Goal: Task Accomplishment & Management: Complete application form

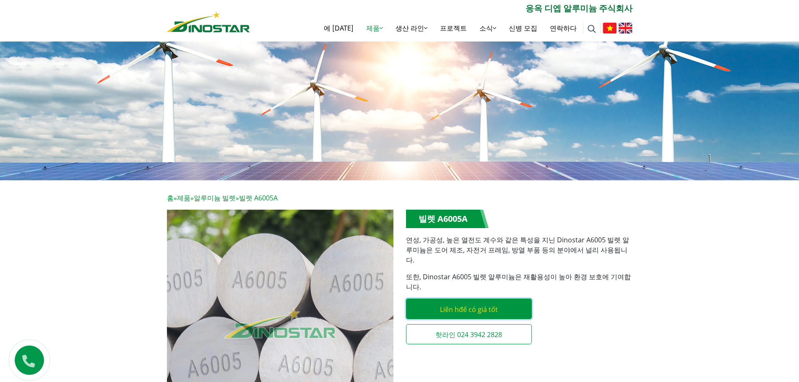
click at [515, 299] on link "Liên hđể có giá tốt" at bounding box center [469, 309] width 126 height 21
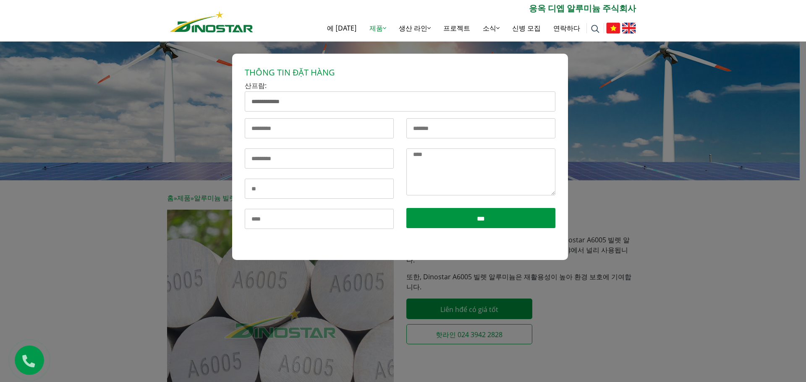
click at [609, 255] on div "**********" at bounding box center [403, 233] width 806 height 382
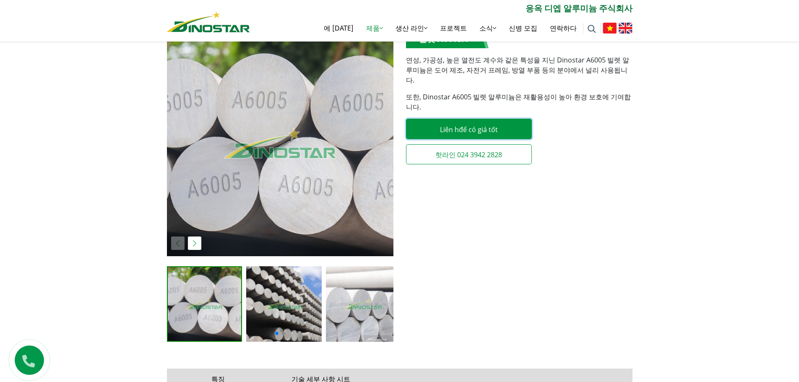
scroll to position [294, 0]
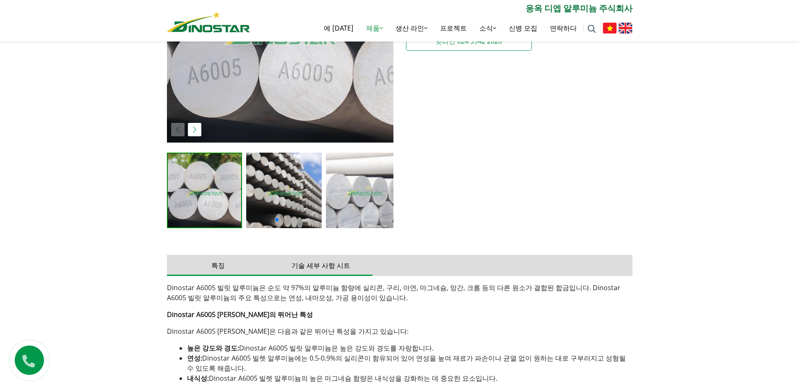
click at [290, 263] on button "기술 세부 사항 시트" at bounding box center [321, 265] width 103 height 21
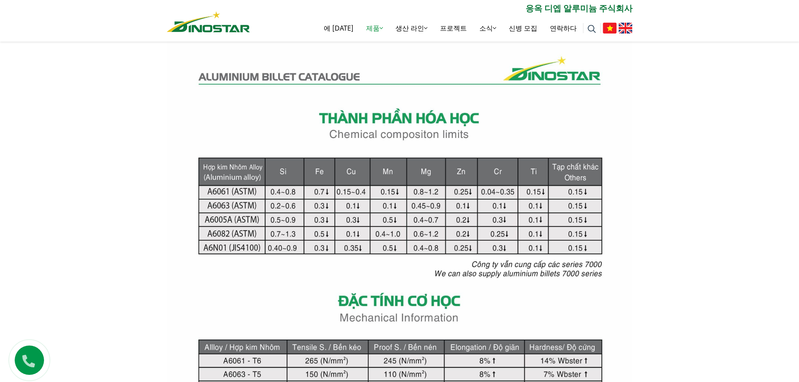
scroll to position [503, 0]
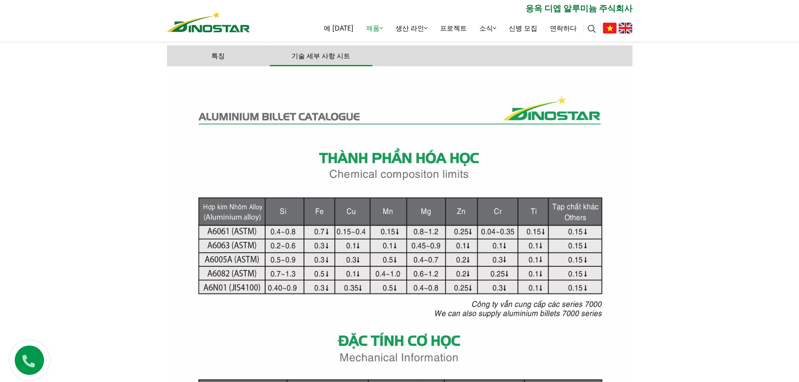
click at [690, 212] on div "홈 » 제품 » 알루미늄 빌렛 » 빌렛 A6005A 빌렛 A6005A" at bounding box center [399, 321] width 799 height 1288
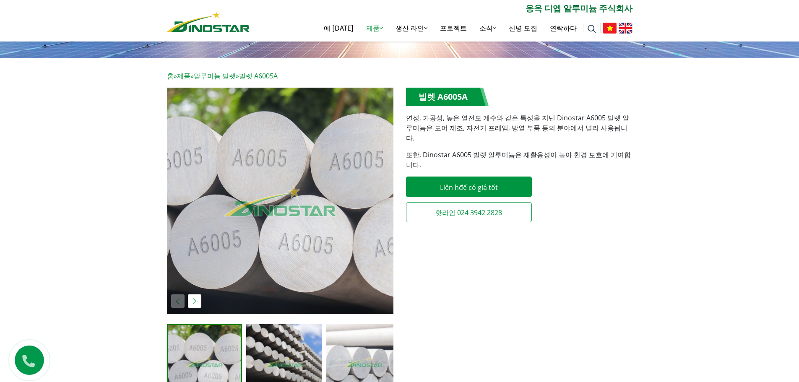
scroll to position [42, 0]
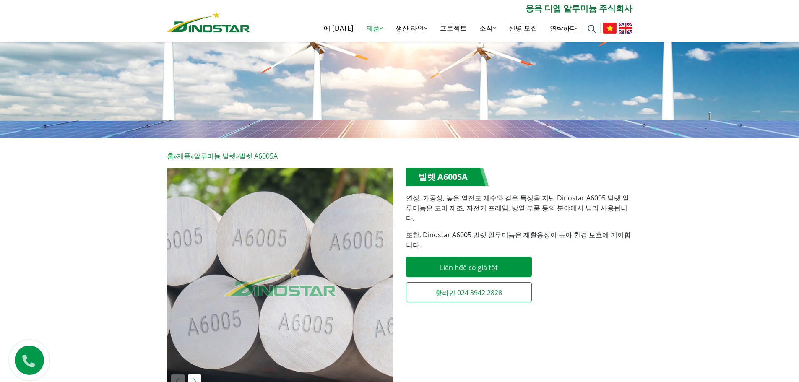
drag, startPoint x: 732, startPoint y: 0, endPoint x: 572, endPoint y: 267, distance: 311.0
click at [572, 267] on div "**********" at bounding box center [519, 238] width 227 height 140
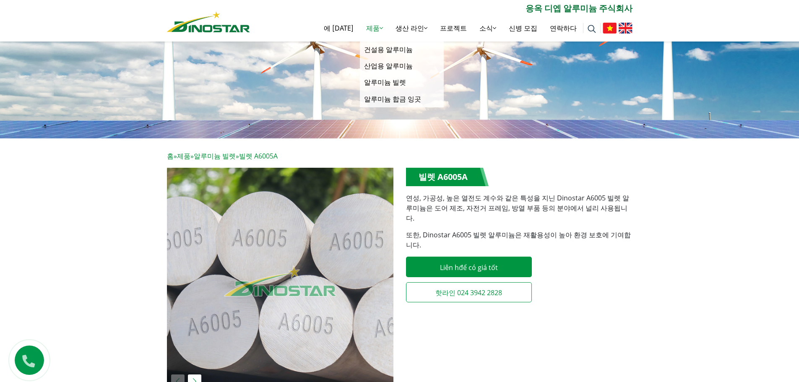
click at [380, 27] on font "제품" at bounding box center [372, 27] width 13 height 9
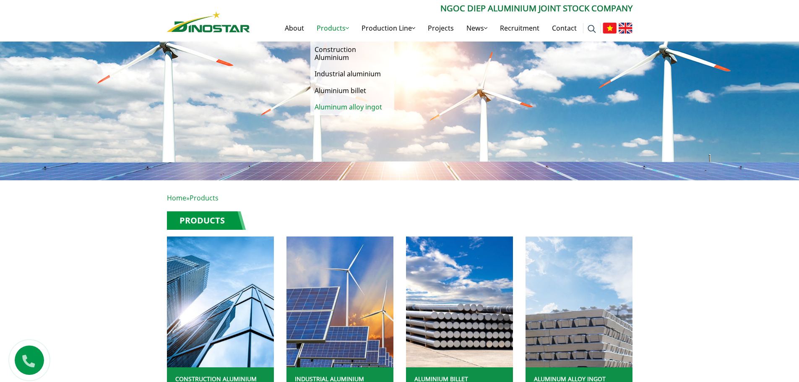
click at [358, 105] on link "Aluminum alloy ingot" at bounding box center [352, 107] width 84 height 16
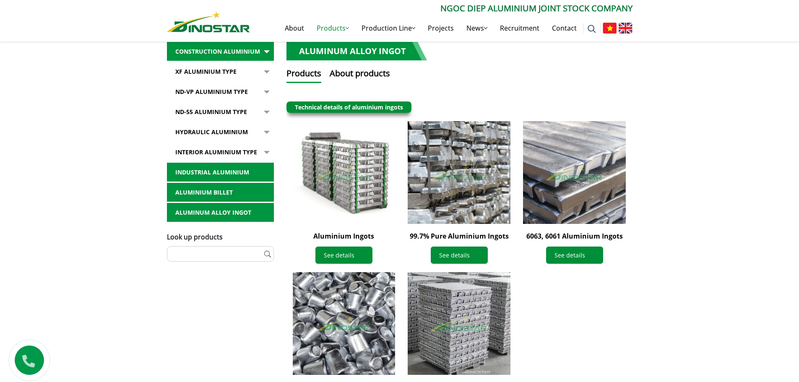
scroll to position [210, 0]
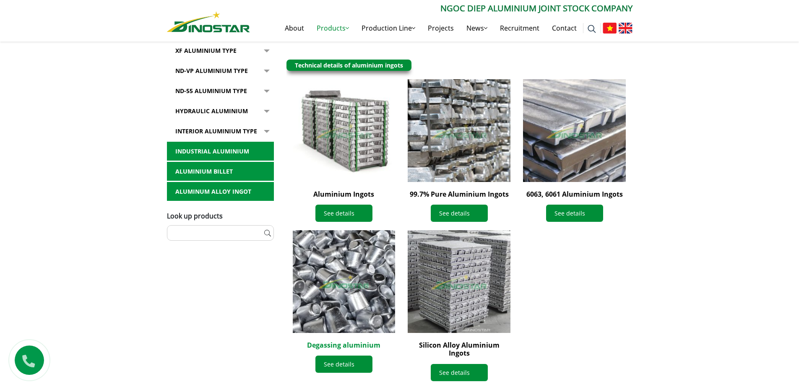
click at [362, 347] on link "Degassing aluminium" at bounding box center [343, 345] width 73 height 9
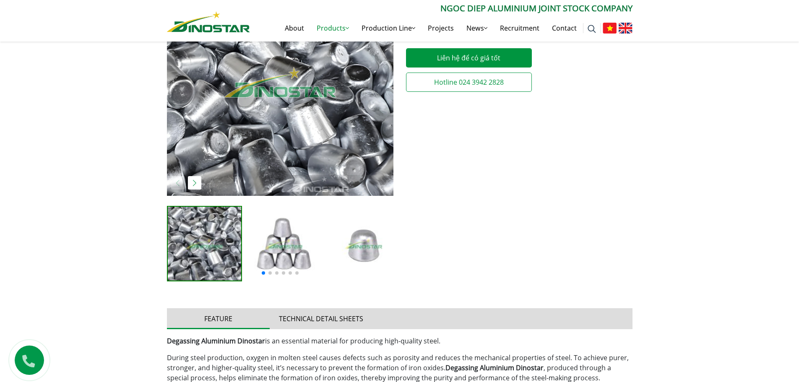
scroll to position [336, 0]
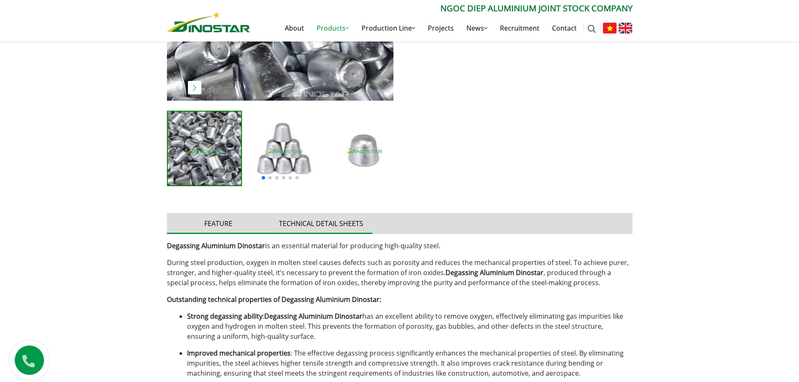
click at [355, 222] on button "Technical detail sheets" at bounding box center [321, 223] width 103 height 21
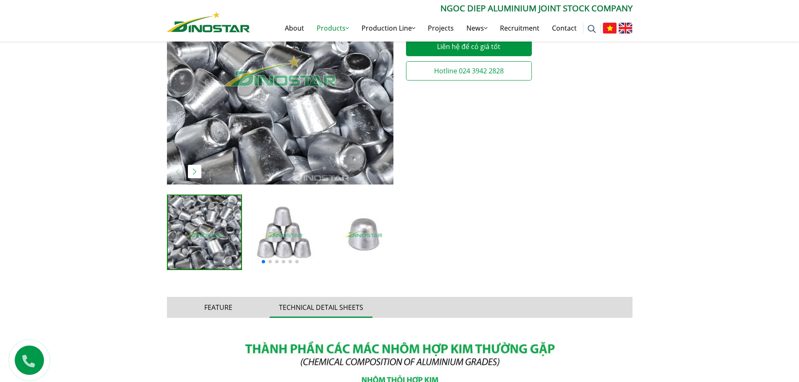
scroll to position [42, 0]
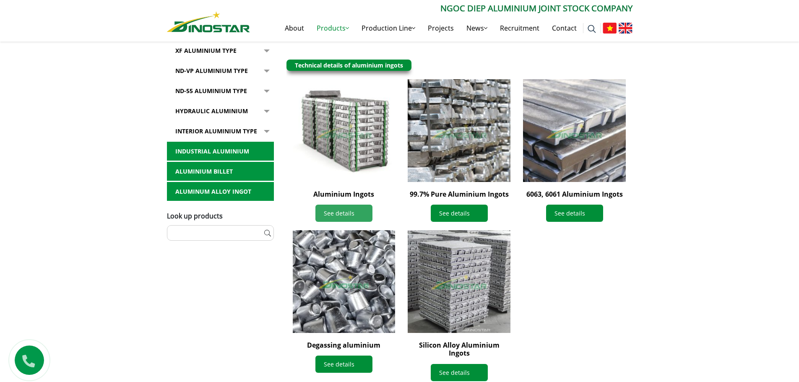
click at [352, 213] on link "See details" at bounding box center [343, 213] width 57 height 17
click at [560, 29] on link "Contact" at bounding box center [564, 28] width 37 height 27
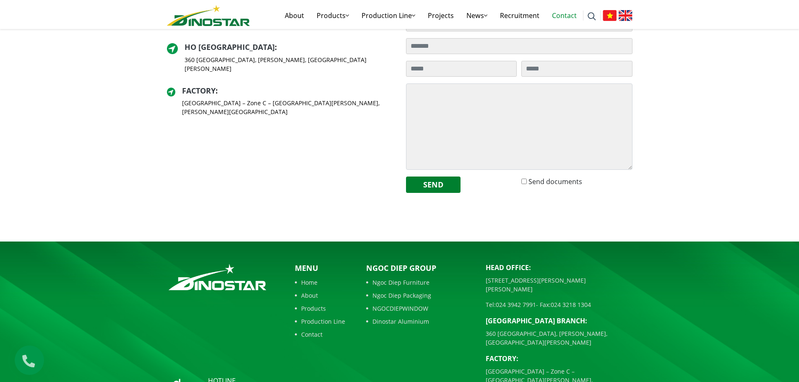
scroll to position [287, 0]
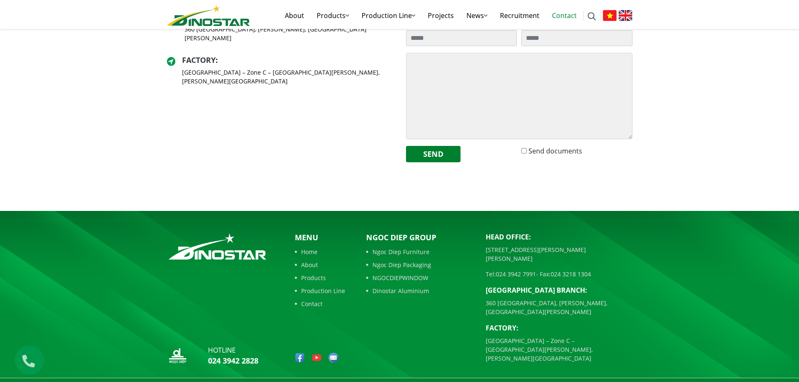
click at [310, 302] on link "Contact" at bounding box center [320, 304] width 50 height 9
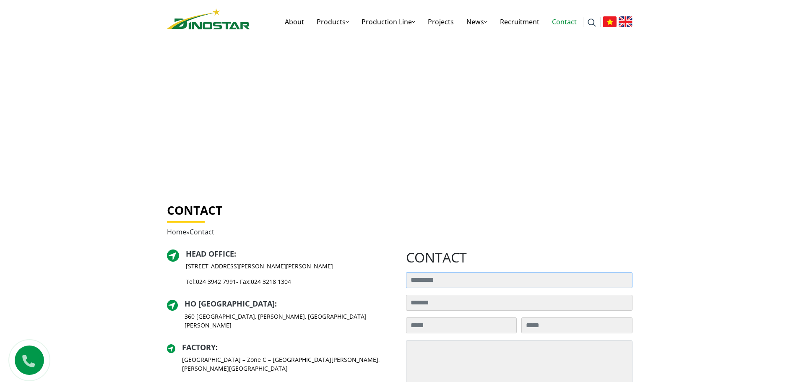
drag, startPoint x: 435, startPoint y: 285, endPoint x: 441, endPoint y: 284, distance: 5.1
click at [435, 285] on input "Search for:" at bounding box center [519, 280] width 227 height 16
type input "**********"
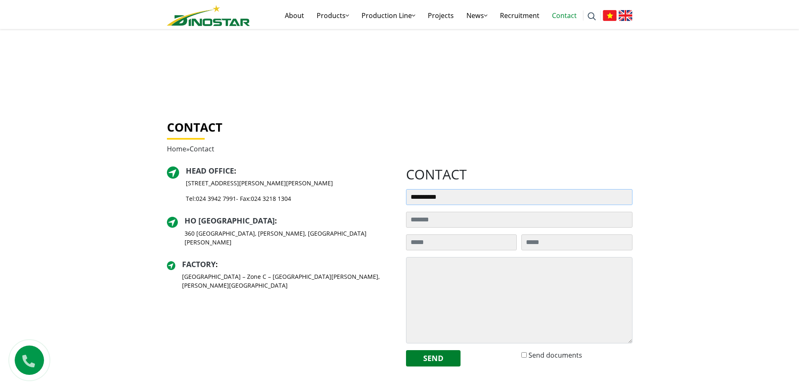
scroll to position [84, 0]
click at [478, 219] on input "Search for:" at bounding box center [519, 219] width 227 height 16
click at [470, 235] on input "Search for:" at bounding box center [461, 242] width 111 height 16
type input "**********"
click at [486, 283] on textarea at bounding box center [519, 299] width 227 height 86
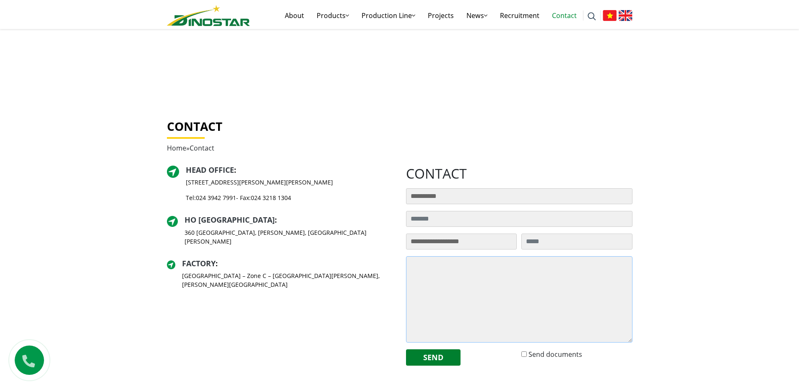
paste textarea "**********"
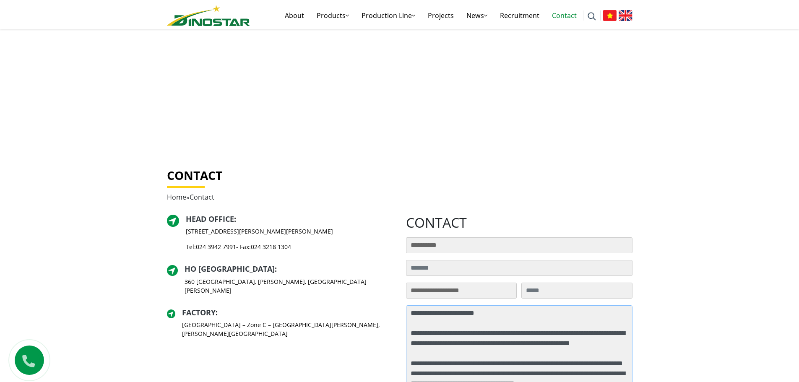
scroll to position [0, 0]
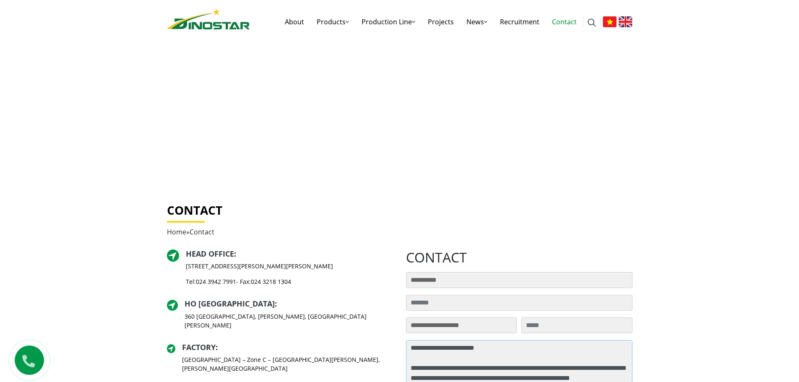
click at [513, 349] on textarea at bounding box center [519, 383] width 227 height 86
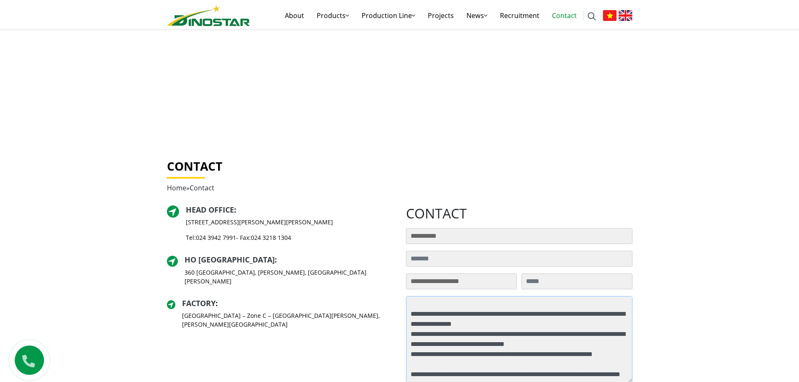
scroll to position [410, 0]
type textarea "**********"
click at [584, 343] on textarea at bounding box center [519, 339] width 227 height 86
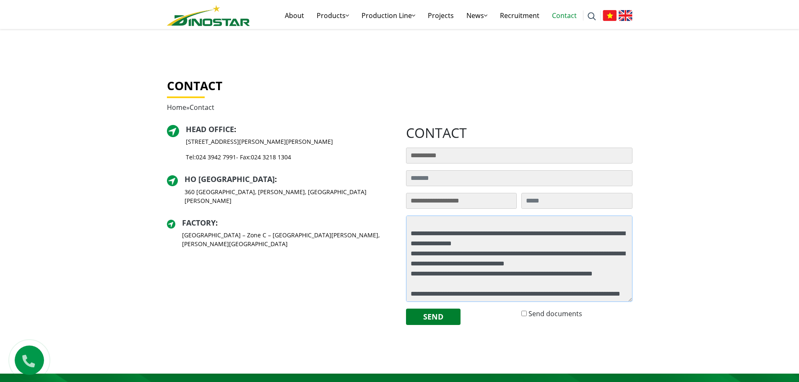
scroll to position [128, 0]
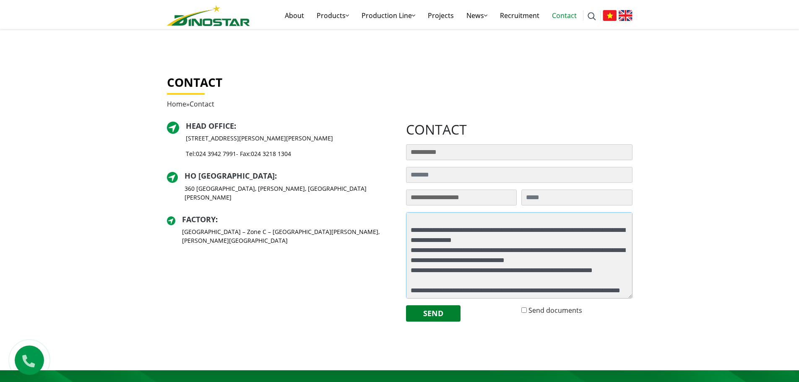
click at [549, 254] on textarea at bounding box center [519, 255] width 227 height 86
click at [435, 319] on button "Send" at bounding box center [433, 313] width 55 height 16
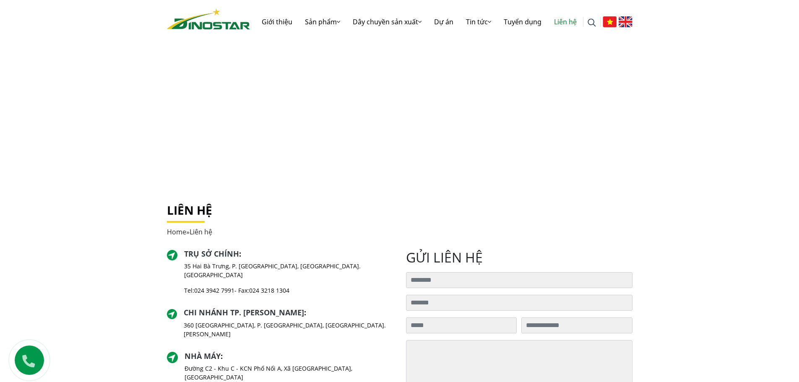
click at [623, 24] on img at bounding box center [626, 21] width 14 height 11
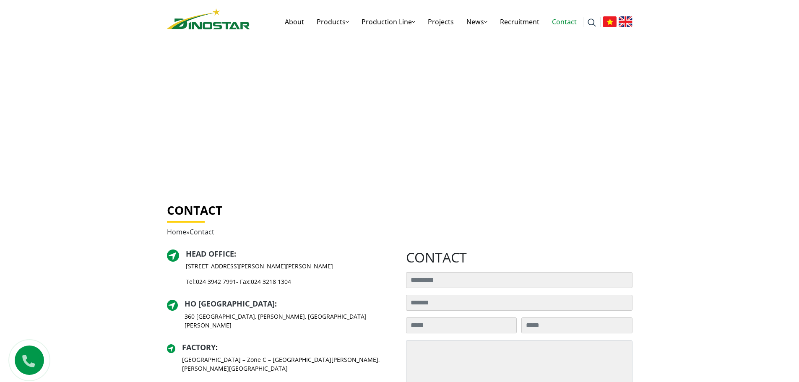
click at [223, 13] on img at bounding box center [208, 18] width 83 height 21
click at [219, 22] on img at bounding box center [208, 18] width 83 height 21
